Goal: Find specific page/section: Find specific page/section

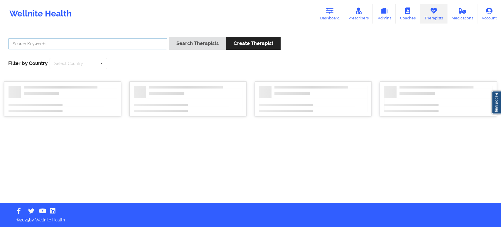
click at [151, 46] on input "text" at bounding box center [87, 43] width 159 height 11
paste input "[PERSON_NAME]"
type input "[PERSON_NAME]"
click at [195, 44] on button "Search Therapists" at bounding box center [197, 43] width 57 height 13
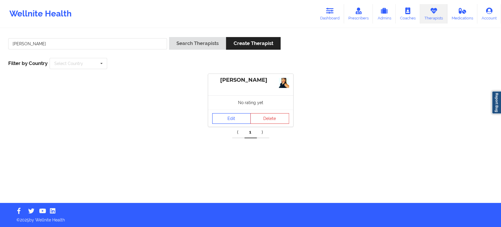
click at [231, 119] on link "Edit" at bounding box center [231, 118] width 39 height 11
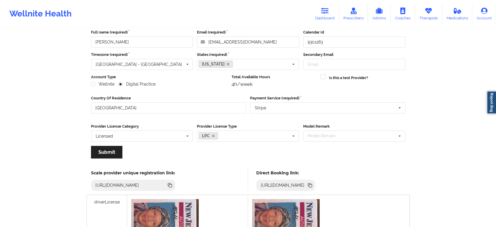
scroll to position [33, 0]
click at [312, 185] on icon at bounding box center [310, 185] width 3 height 3
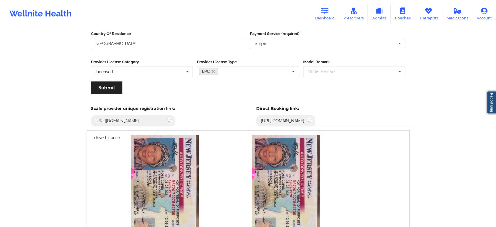
scroll to position [98, 0]
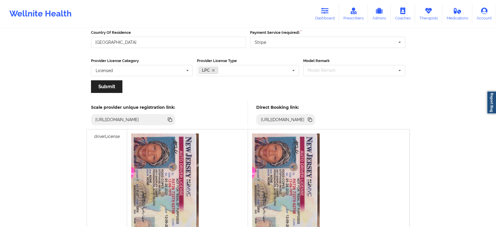
click at [312, 119] on icon at bounding box center [310, 120] width 3 height 3
